Goal: Task Accomplishment & Management: Use online tool/utility

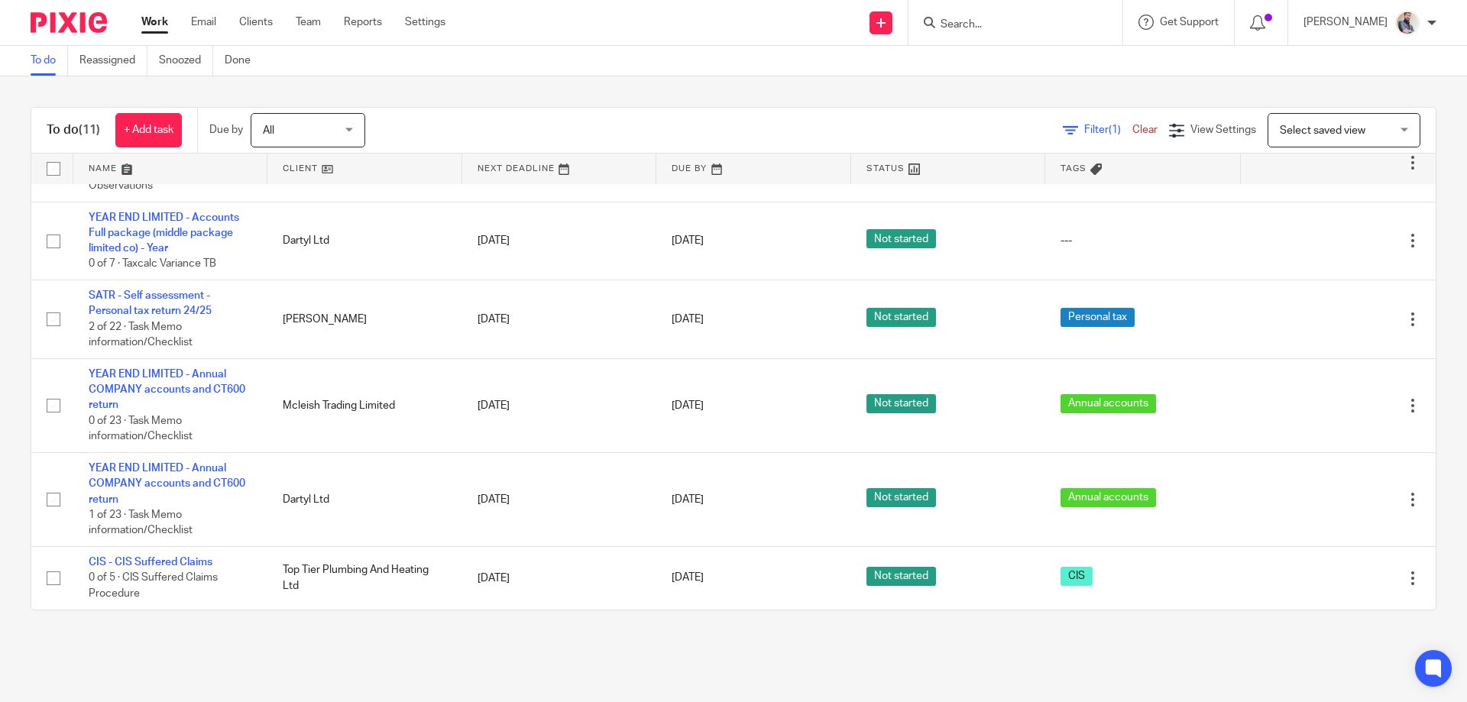
scroll to position [515, 0]
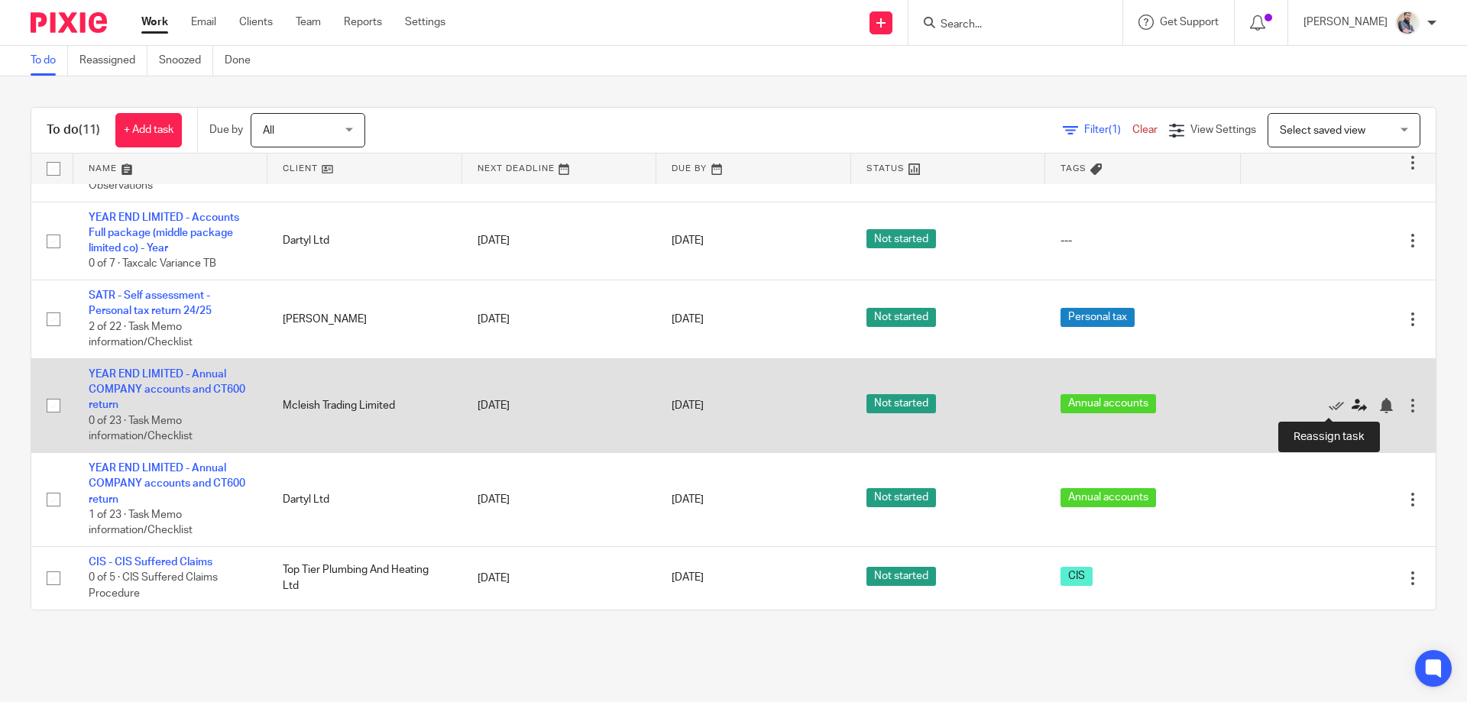
click at [1351, 409] on icon at bounding box center [1358, 405] width 15 height 15
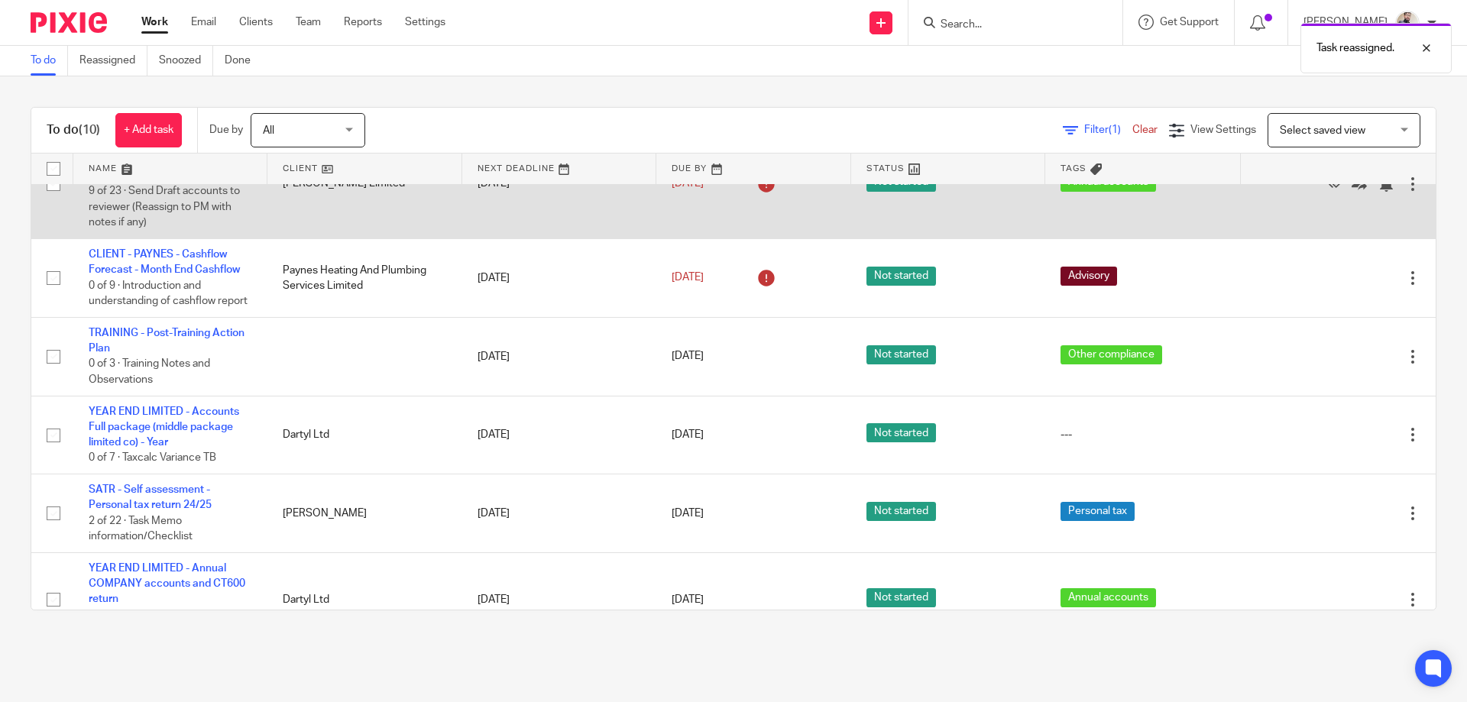
scroll to position [407, 0]
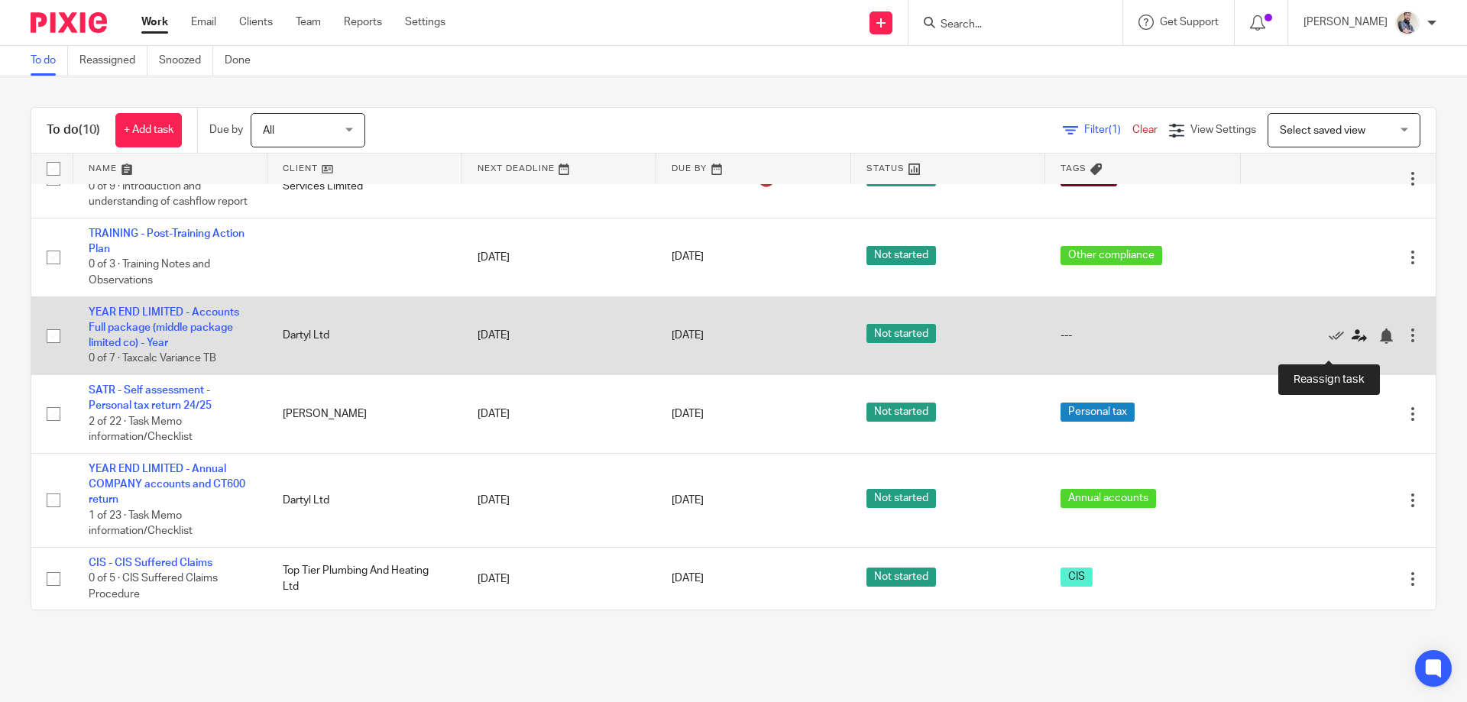
click at [1351, 344] on icon at bounding box center [1358, 335] width 15 height 15
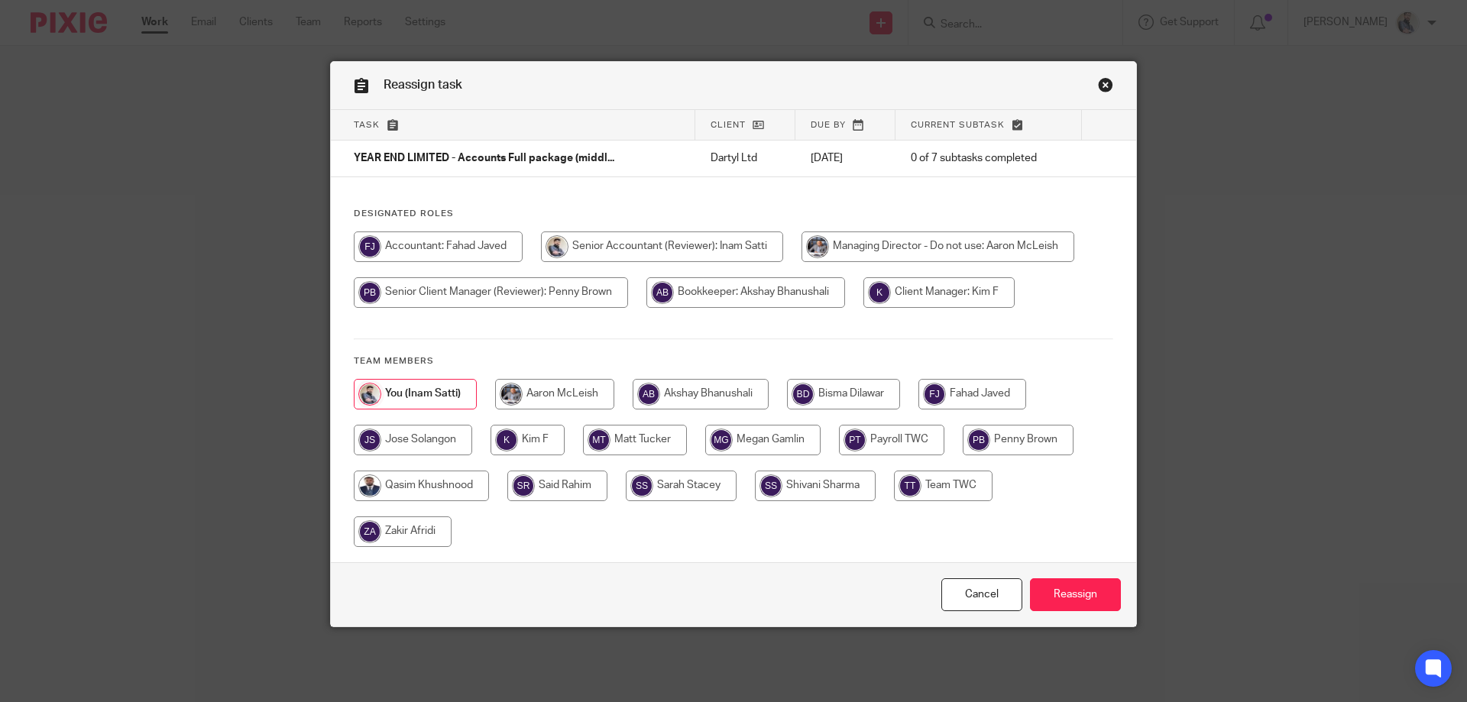
click at [946, 391] on input "radio" at bounding box center [972, 394] width 108 height 31
radio input "true"
click at [1074, 581] on input "Reassign" at bounding box center [1075, 594] width 91 height 33
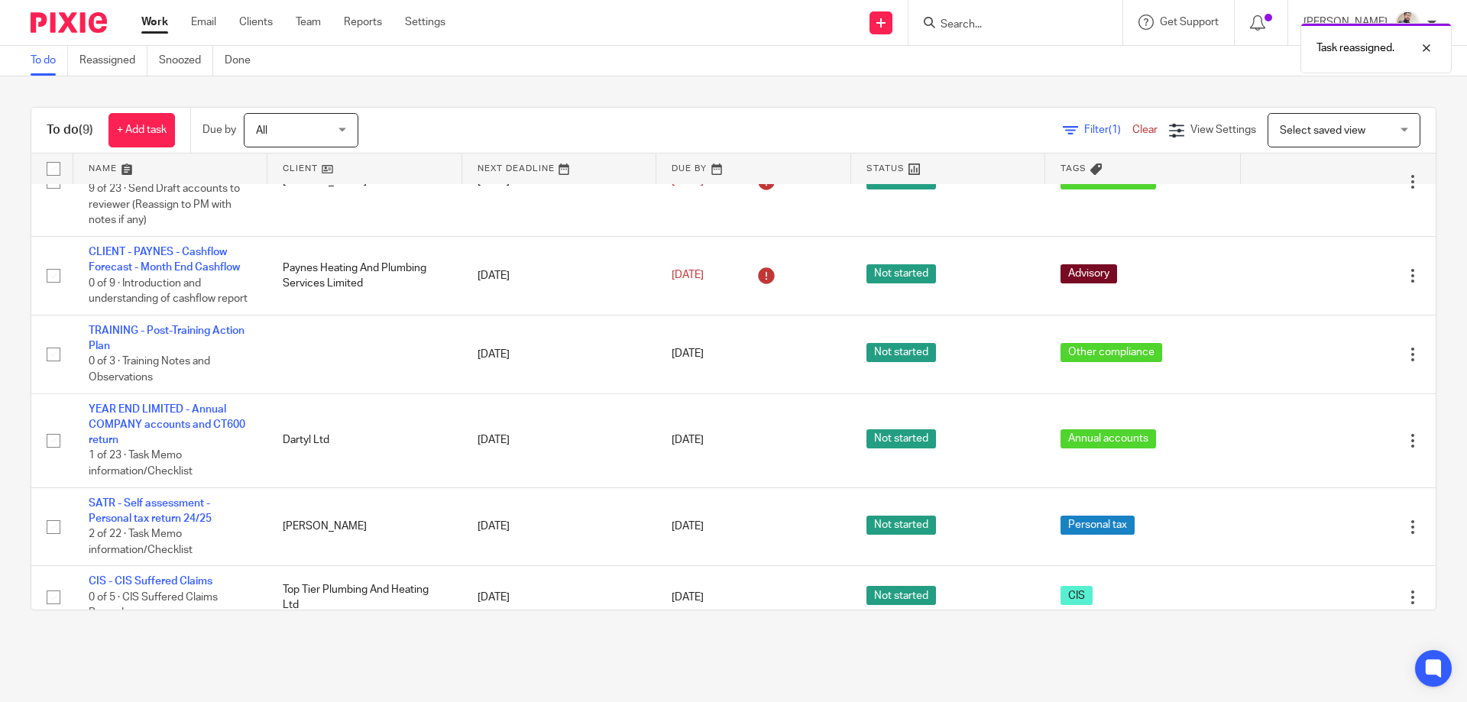
scroll to position [306, 0]
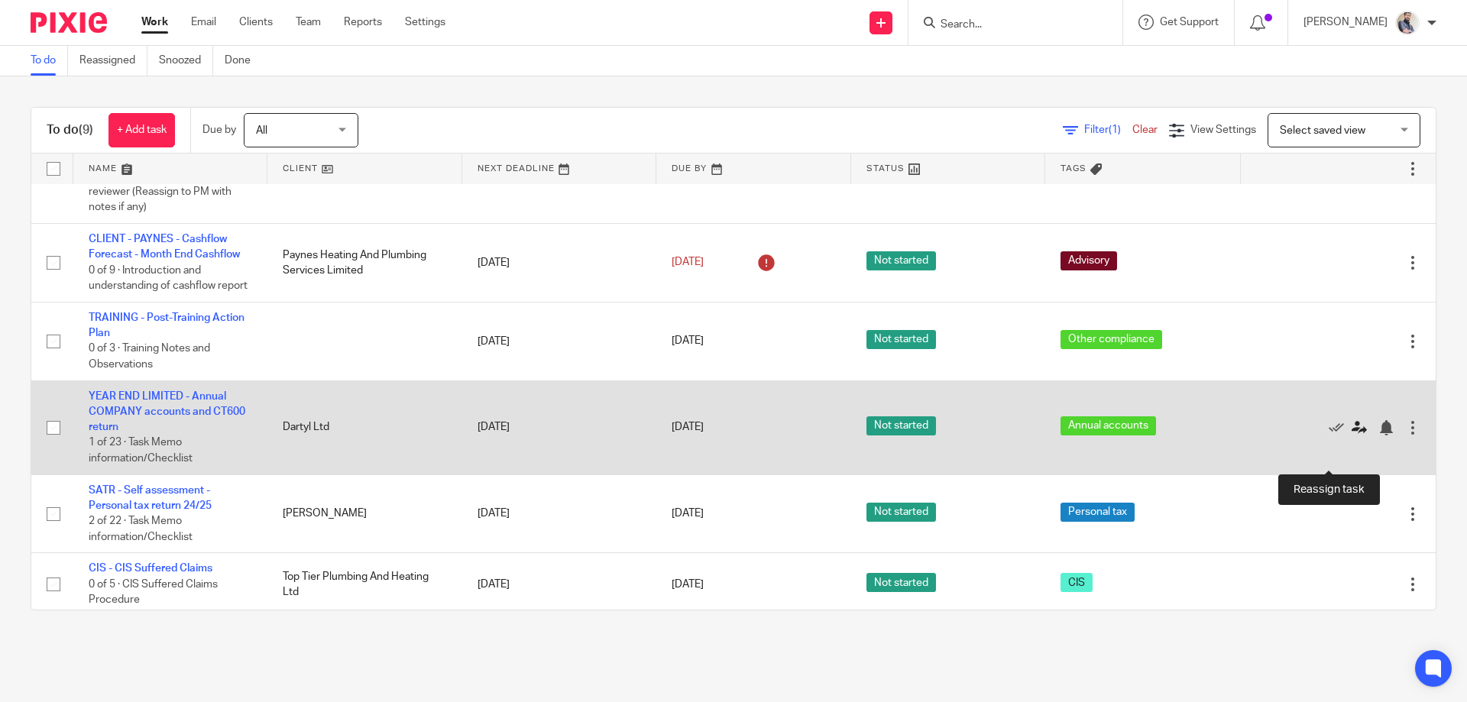
click at [1351, 435] on icon at bounding box center [1358, 427] width 15 height 15
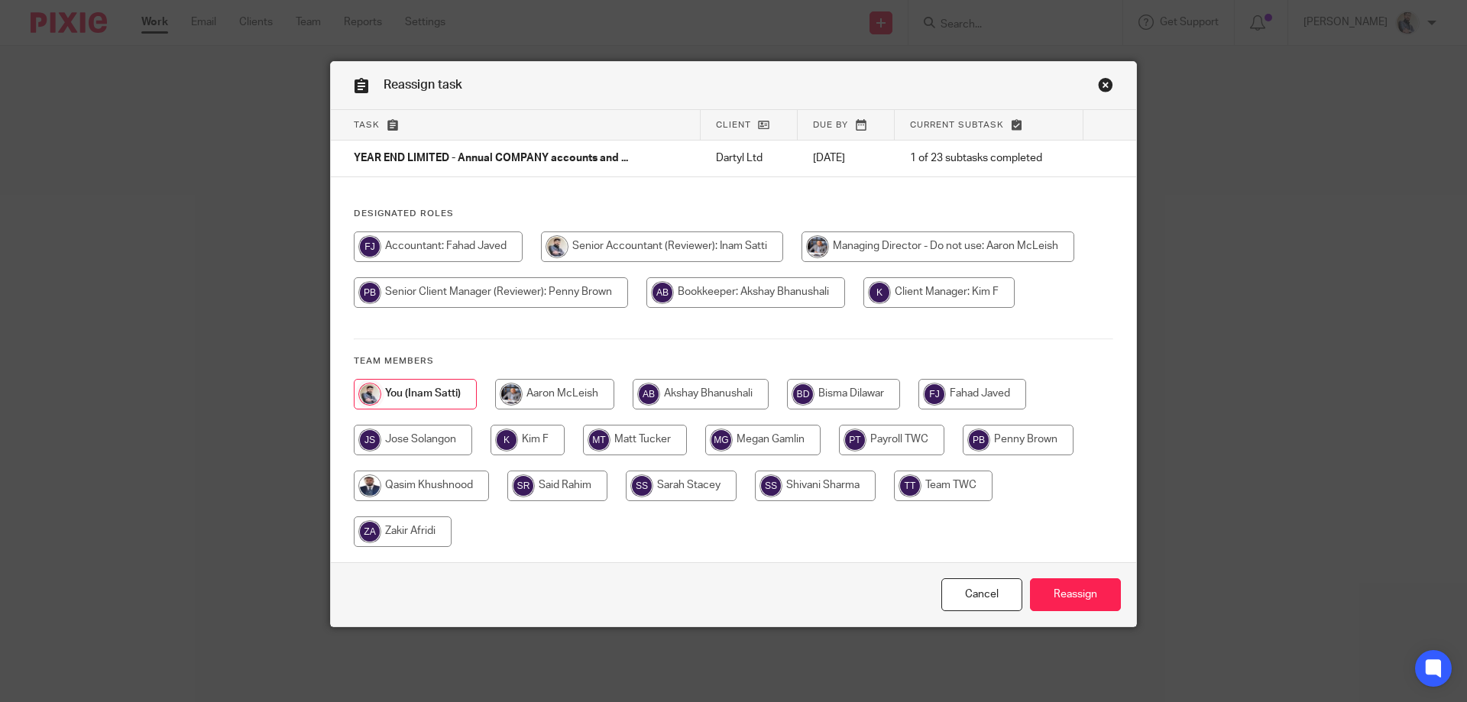
click at [956, 405] on input "radio" at bounding box center [972, 394] width 108 height 31
radio input "true"
click at [1079, 606] on input "Reassign" at bounding box center [1075, 594] width 91 height 33
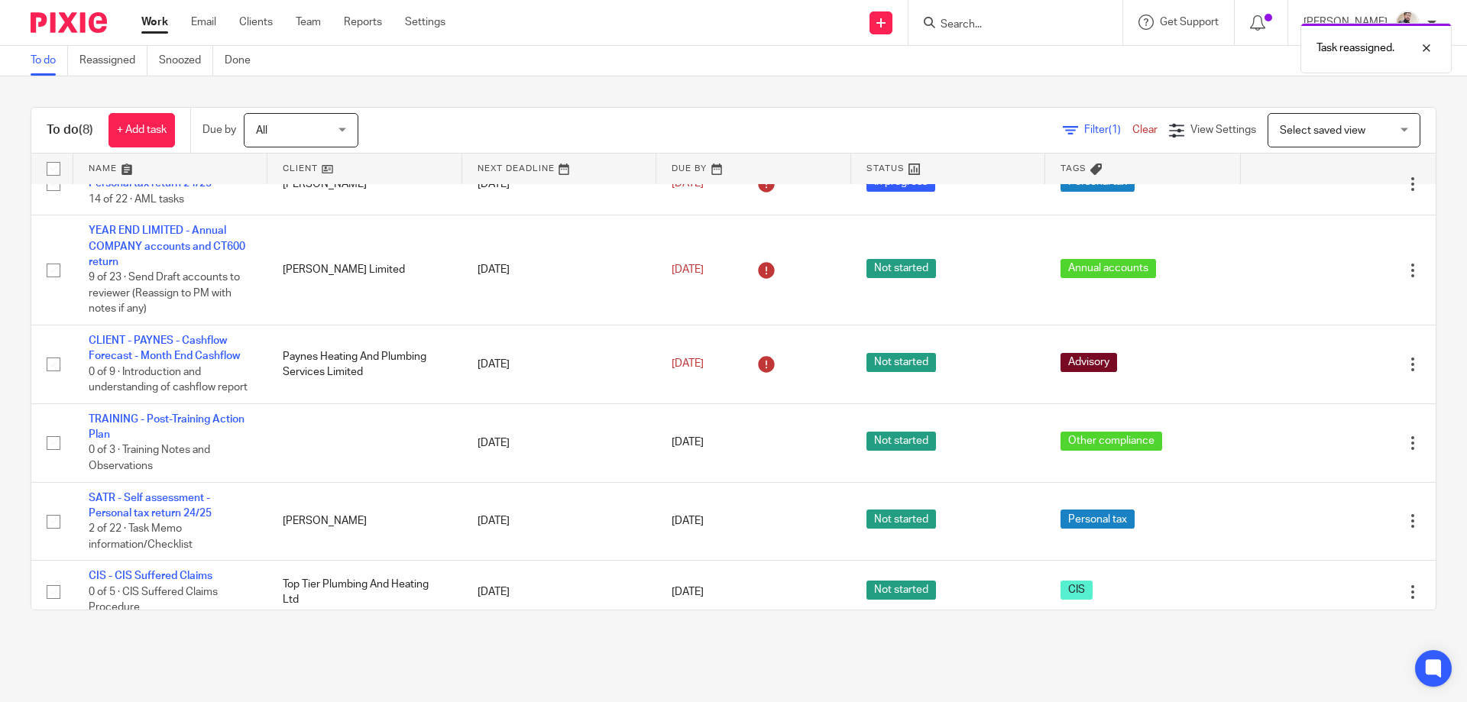
scroll to position [249, 0]
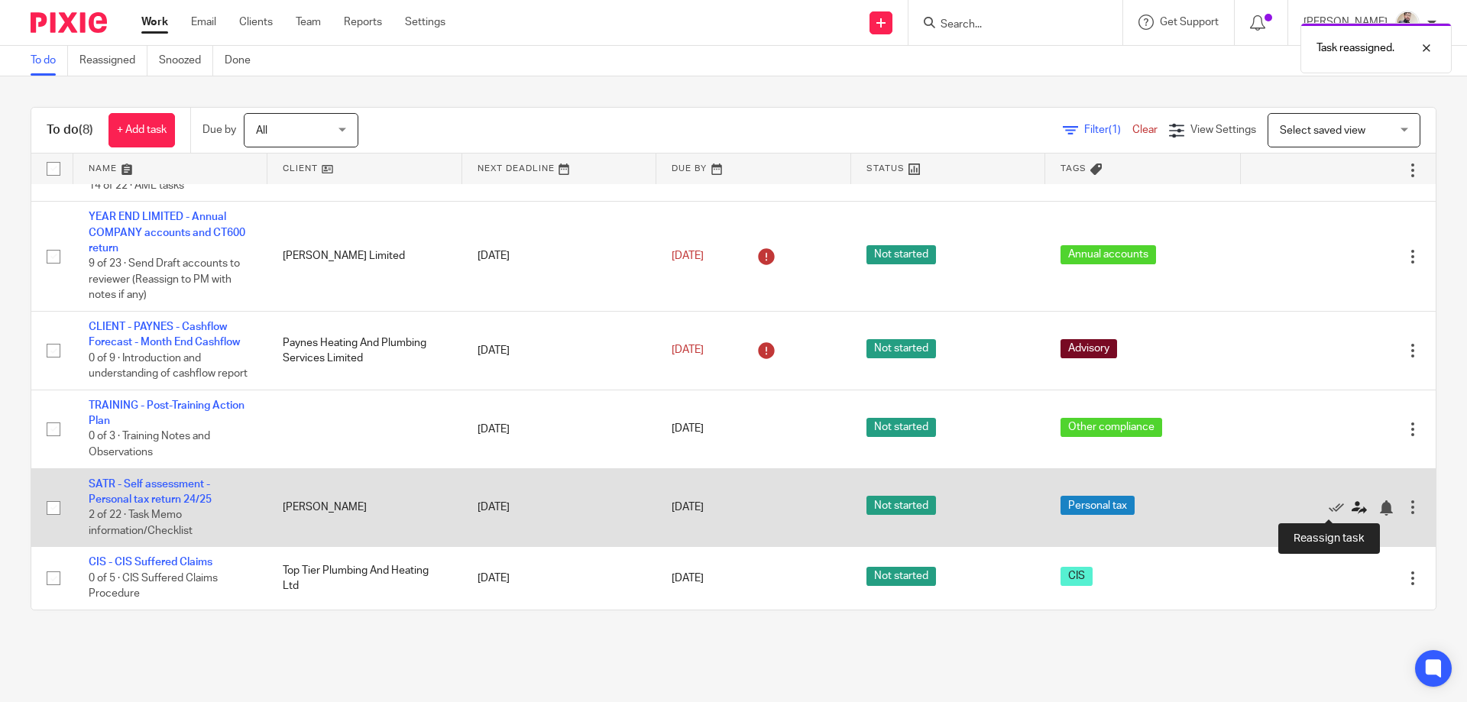
click at [1351, 509] on icon at bounding box center [1358, 507] width 15 height 15
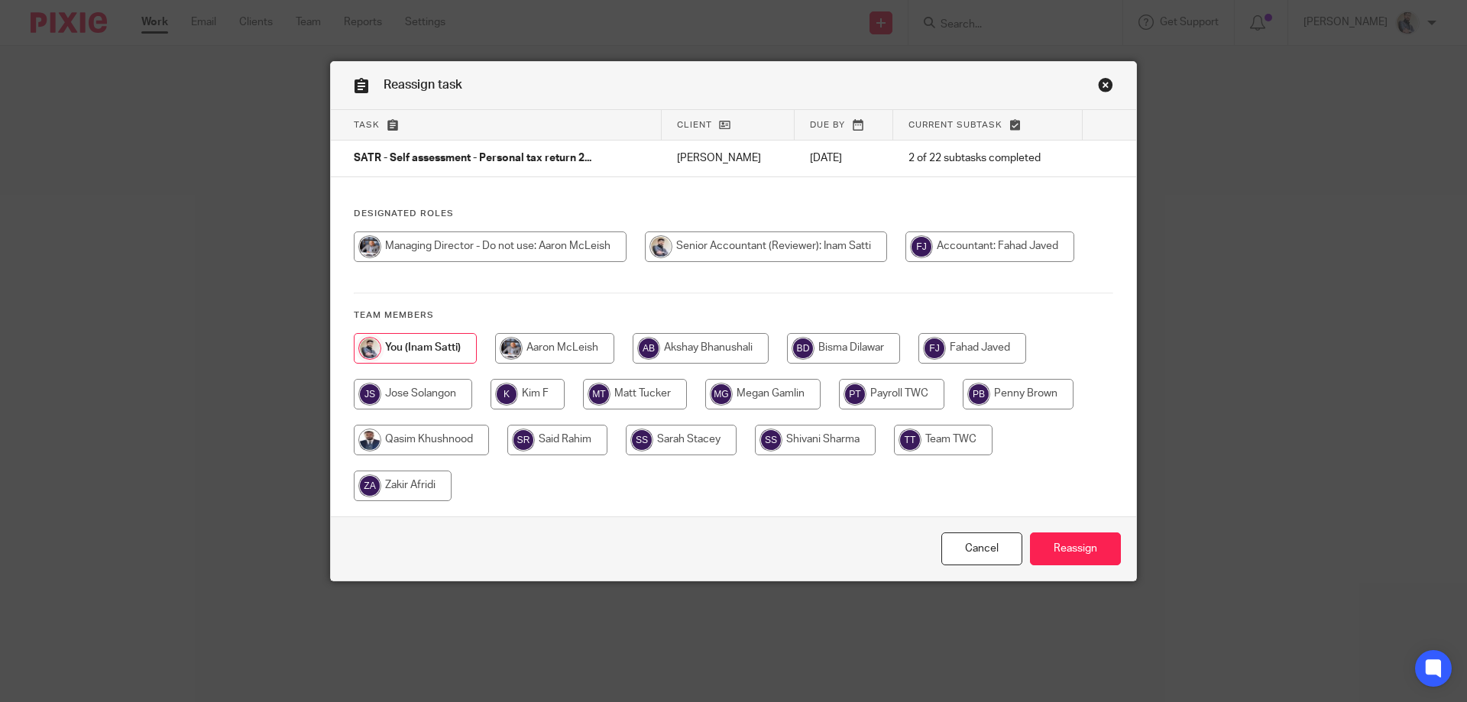
click at [984, 348] on input "radio" at bounding box center [972, 348] width 108 height 31
radio input "true"
click at [1082, 535] on input "Reassign" at bounding box center [1075, 548] width 91 height 33
